Goal: Task Accomplishment & Management: Complete application form

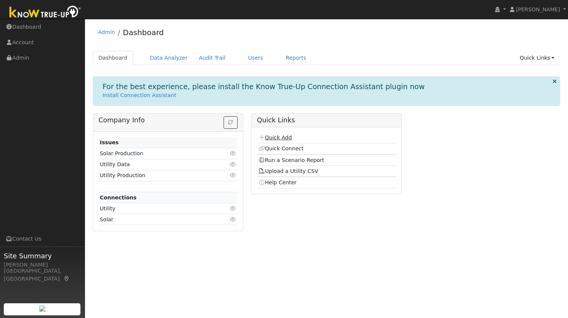
click at [270, 137] on link "Quick Add" at bounding box center [275, 137] width 34 height 6
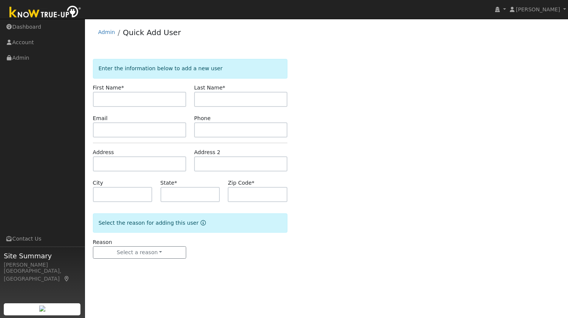
click at [147, 100] on input "text" at bounding box center [139, 99] width 93 height 15
type input "Leonid"
click at [227, 100] on input "text" at bounding box center [240, 99] width 93 height 15
type input "Home"
click at [134, 126] on input "text" at bounding box center [139, 129] width 93 height 15
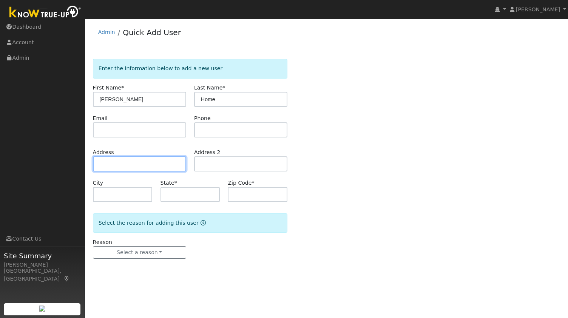
click at [130, 156] on input "text" at bounding box center [139, 163] width 93 height 15
paste input "390 Endicott Ct, Walnut Creek,CA 94598"
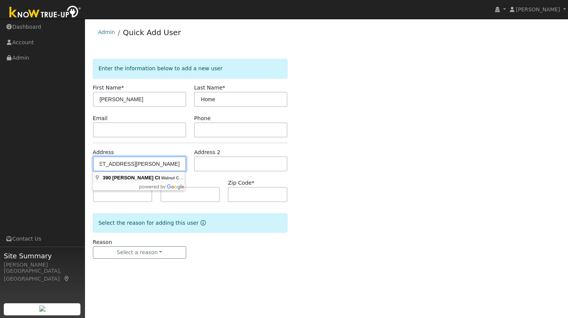
type input "390 Endicott Court"
type input "Walnut Creek"
type input "CA"
type input "94598"
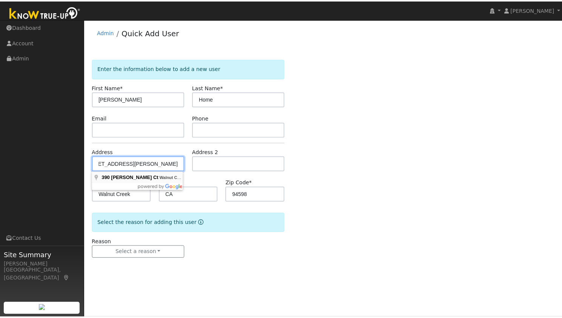
scroll to position [0, 0]
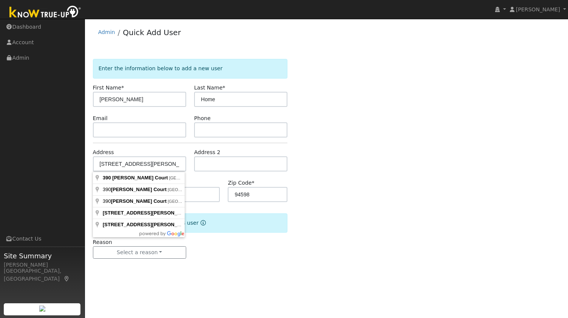
click at [138, 139] on form "Enter the information below to add a new user First Name * Leonid Last Name * H…" at bounding box center [190, 166] width 195 height 215
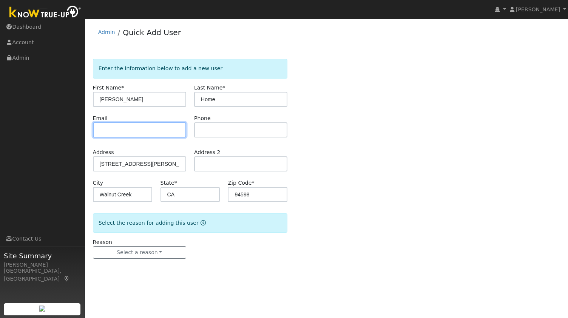
paste input "lenny.home@gmail.com"
click at [130, 130] on input "text" at bounding box center [139, 129] width 93 height 15
type input "lenny.home@gmail.com"
click at [225, 139] on form "Enter the information below to add a new user First Name * Leonid Last Name * H…" at bounding box center [190, 166] width 195 height 215
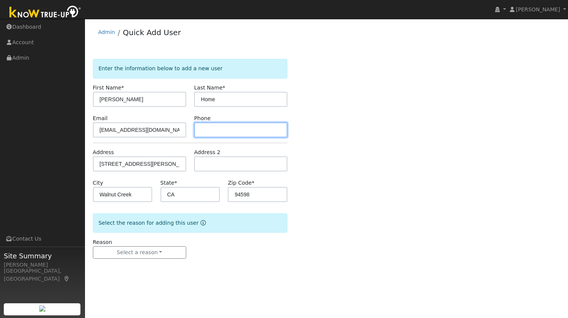
click at [227, 131] on input "text" at bounding box center [240, 129] width 93 height 15
paste input "4153090284"
type input "4153090284"
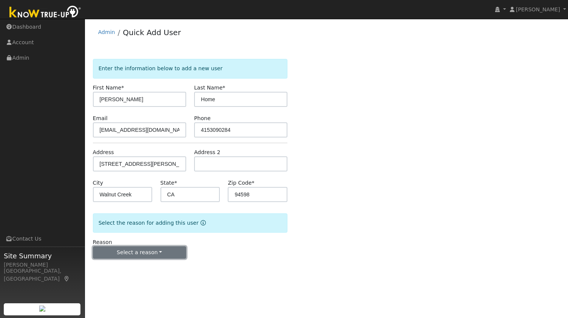
click at [156, 257] on button "Select a reason" at bounding box center [139, 252] width 93 height 13
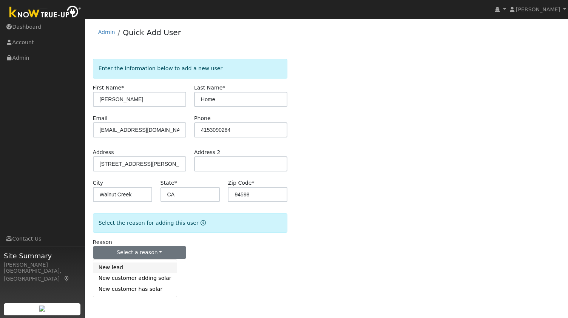
click at [130, 265] on link "New lead" at bounding box center [134, 267] width 83 height 11
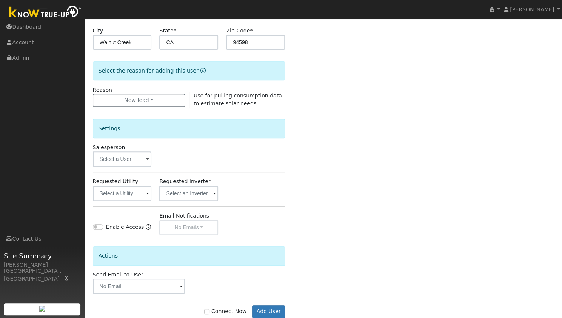
scroll to position [153, 0]
click at [126, 195] on input "text" at bounding box center [122, 192] width 59 height 15
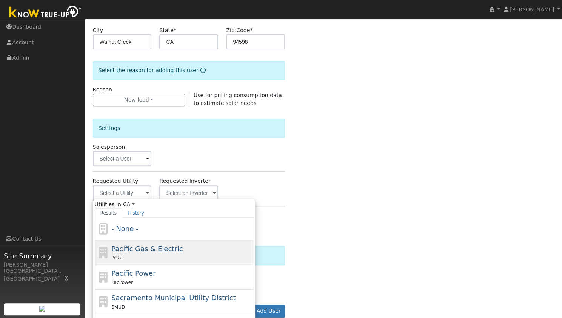
click at [151, 255] on div "PG&E" at bounding box center [181, 258] width 140 height 8
type input "Pacific Gas & Electric"
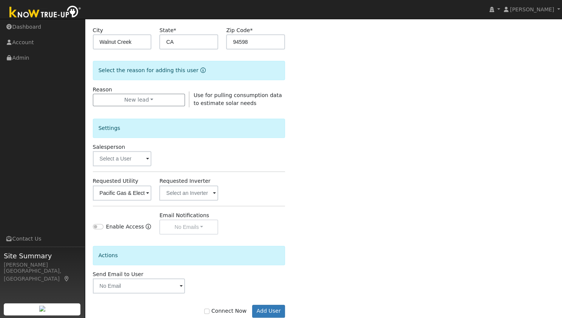
scroll to position [170, 0]
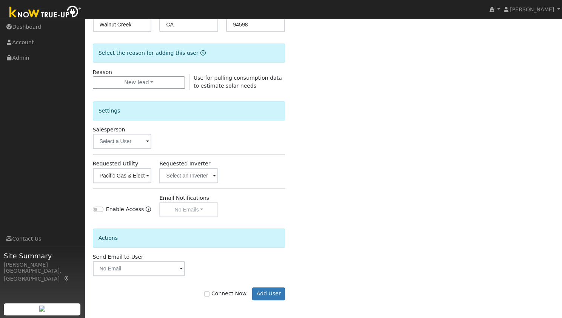
click at [221, 290] on label "Connect Now" at bounding box center [225, 294] width 42 height 8
click at [210, 291] on input "Connect Now" at bounding box center [206, 293] width 5 height 5
checkbox input "true"
click at [271, 293] on button "Add User" at bounding box center [268, 293] width 33 height 13
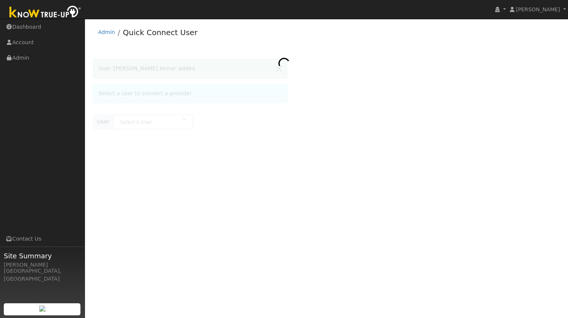
type input "[PERSON_NAME] Home"
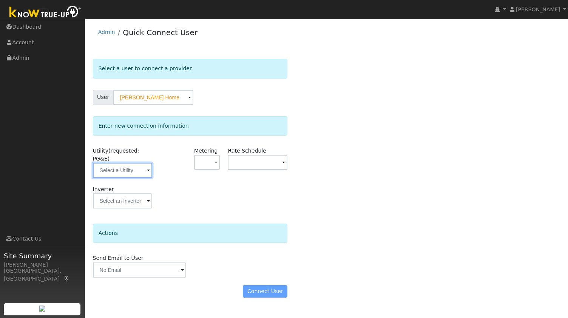
click at [129, 163] on input "text" at bounding box center [123, 170] width 60 height 15
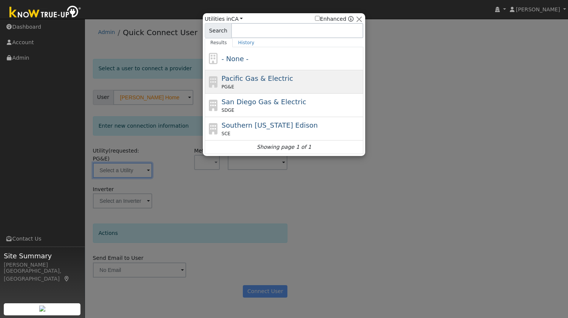
click at [293, 80] on div "Pacific Gas & Electric PG&E" at bounding box center [292, 81] width 140 height 17
type input "PG&E"
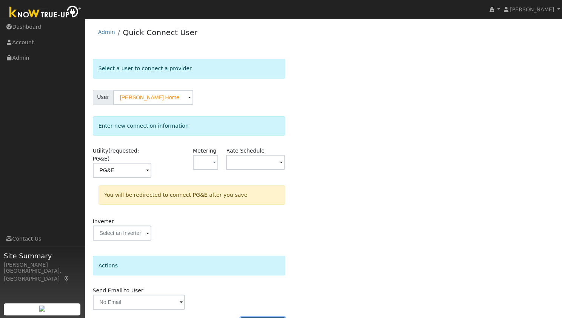
click at [255, 317] on button "Connect User" at bounding box center [263, 323] width 45 height 13
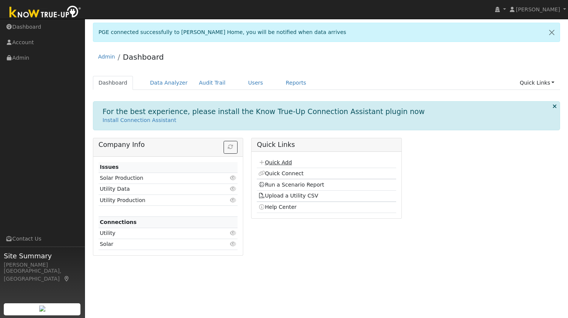
click at [273, 160] on link "Quick Add" at bounding box center [275, 162] width 34 height 6
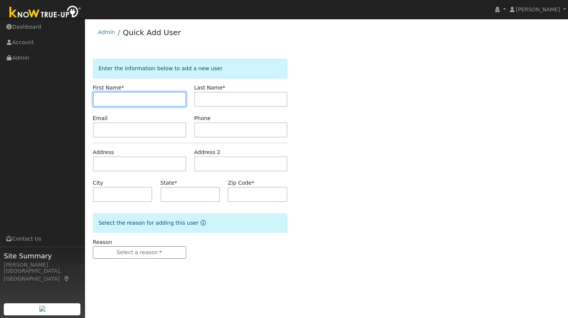
paste input "[PERSON_NAME]-Block"
type input "[PERSON_NAME]"
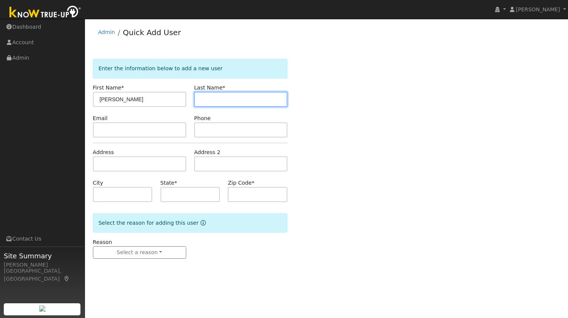
paste input "[PERSON_NAME]-Block"
type input "[PERSON_NAME]-Block"
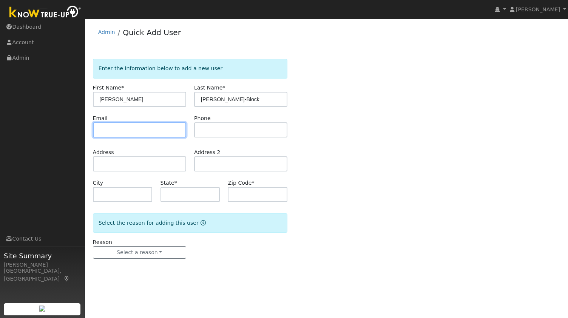
click at [151, 126] on input "text" at bounding box center [139, 129] width 93 height 15
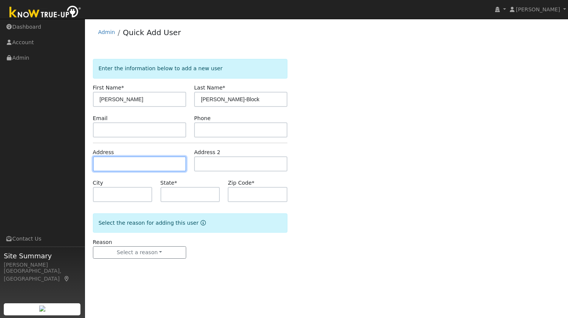
click at [143, 162] on input "text" at bounding box center [139, 163] width 93 height 15
paste input "87 Huntleigh Road, Piedmont"
type input "87 Huntleigh Road"
type input "Piedmont"
type input "CA"
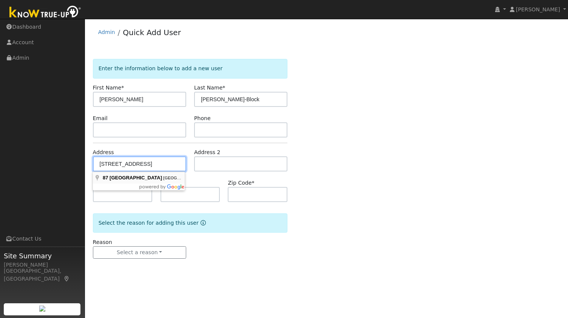
type input "94611"
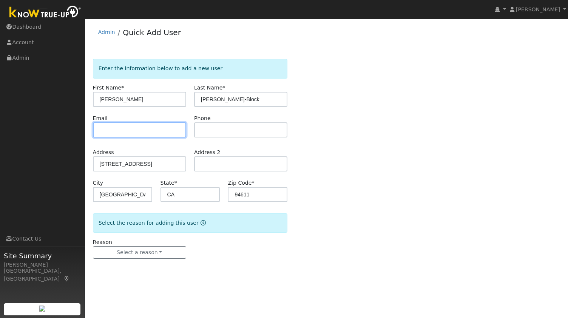
click at [157, 125] on input "text" at bounding box center [139, 129] width 93 height 15
paste input "samantha.nobles@gmail.com"
type input "samantha.nobles@gmail.com"
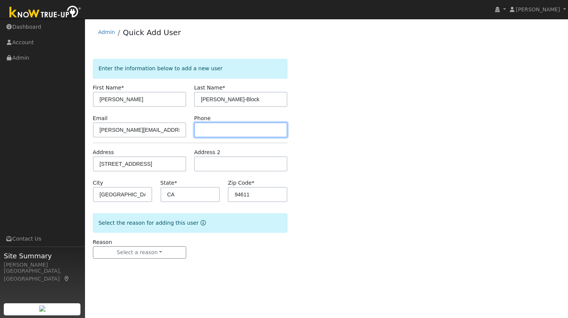
click at [242, 127] on input "text" at bounding box center [240, 129] width 93 height 15
paste input "4152971082"
type input "4152971082"
click at [140, 245] on div "Reason Select a reason New lead New customer adding solar New customer has solar" at bounding box center [139, 248] width 101 height 21
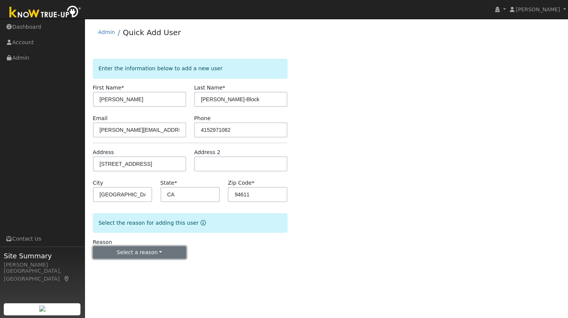
click at [139, 251] on button "Select a reason" at bounding box center [139, 252] width 93 height 13
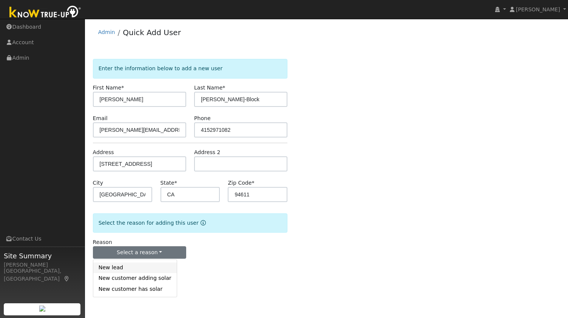
click at [121, 268] on link "New lead" at bounding box center [134, 267] width 83 height 11
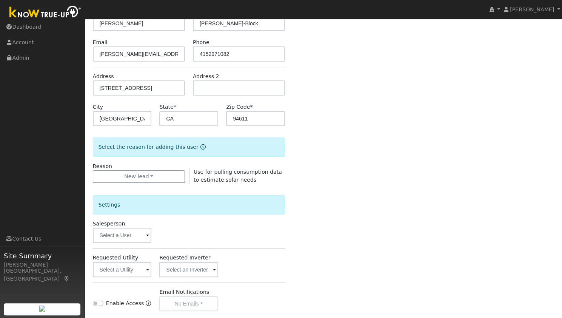
scroll to position [77, 0]
click at [125, 267] on input "text" at bounding box center [122, 268] width 59 height 15
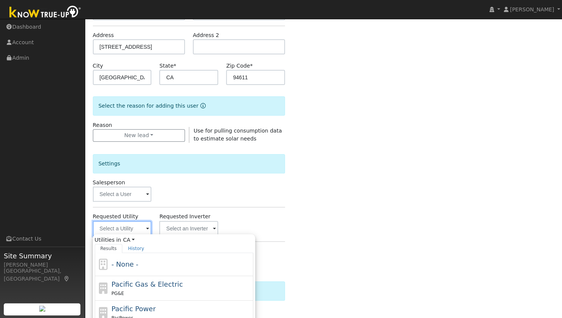
scroll to position [117, 0]
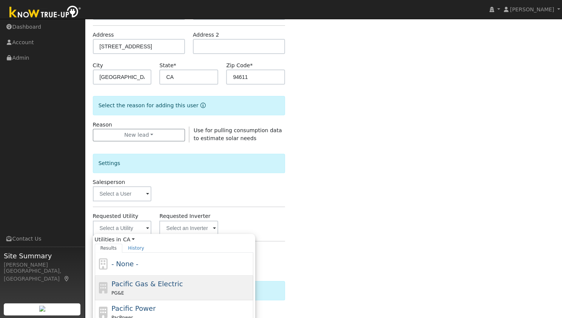
click at [171, 281] on span "Pacific Gas & Electric" at bounding box center [146, 284] width 71 height 8
type input "Pacific Gas & Electric"
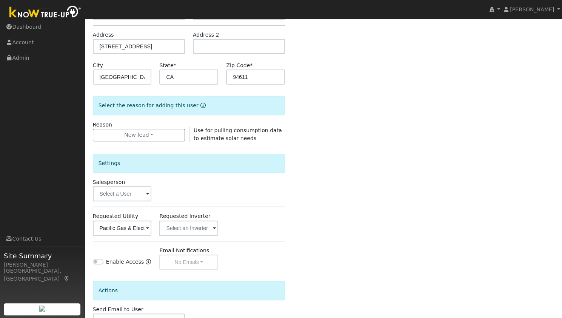
scroll to position [170, 0]
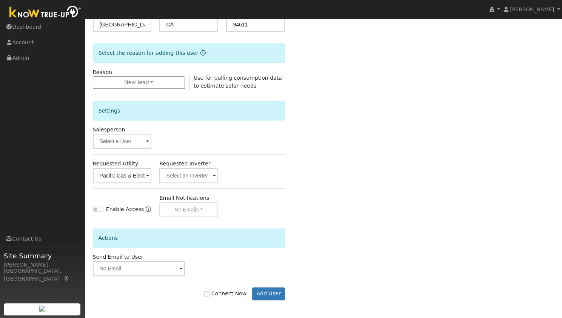
click at [238, 293] on label "Connect Now" at bounding box center [225, 294] width 42 height 8
click at [210, 293] on input "Connect Now" at bounding box center [206, 293] width 5 height 5
checkbox input "true"
click at [273, 303] on form "Enter the information below to add a new user First Name * Samantha Last Name *…" at bounding box center [189, 102] width 193 height 426
click at [273, 293] on button "Add User" at bounding box center [268, 293] width 33 height 13
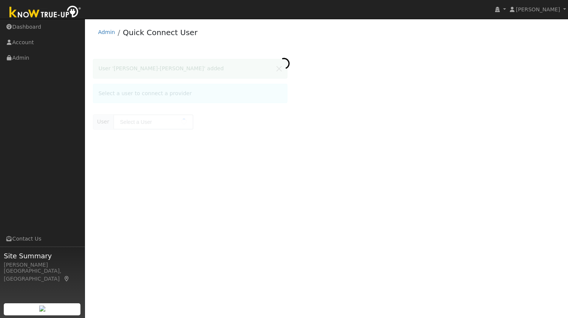
type input "[PERSON_NAME]-Block"
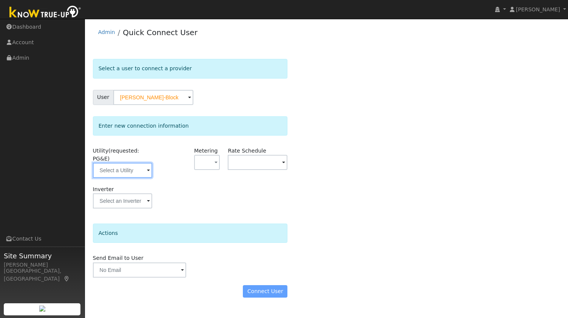
click at [130, 163] on input "text" at bounding box center [123, 170] width 60 height 15
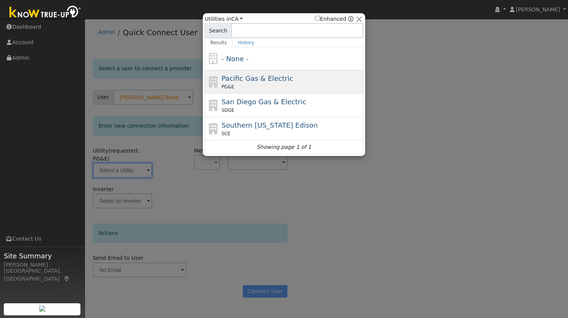
click at [301, 79] on div "Pacific Gas & Electric PG&E" at bounding box center [292, 81] width 140 height 17
type input "PG&E"
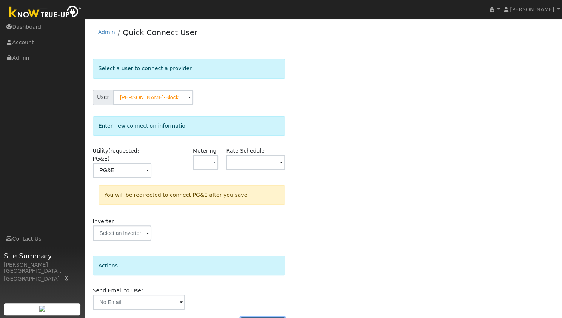
click at [264, 317] on button "Connect User" at bounding box center [263, 323] width 45 height 13
